Goal: Find specific page/section: Find specific page/section

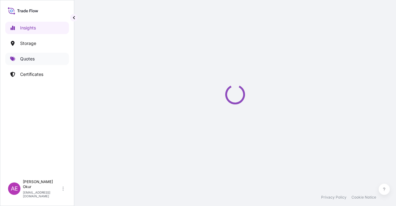
click at [34, 63] on link "Quotes" at bounding box center [37, 59] width 64 height 12
